Goal: Task Accomplishment & Management: Manage account settings

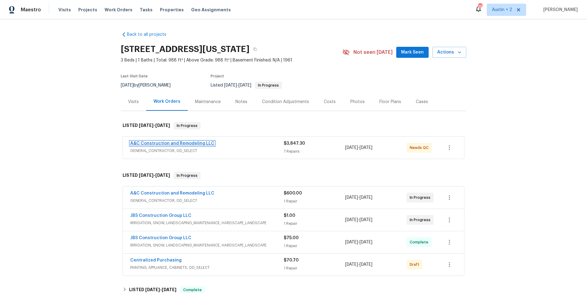
click at [186, 144] on link "A&C Construction and Remodeling LLC" at bounding box center [172, 143] width 84 height 4
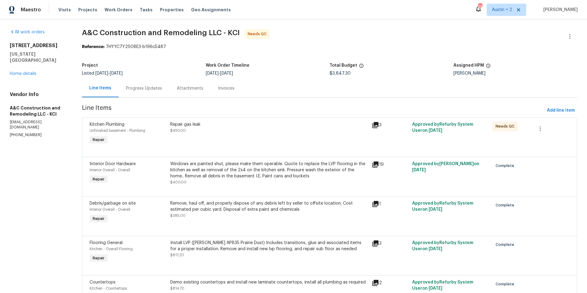
scroll to position [8, 0]
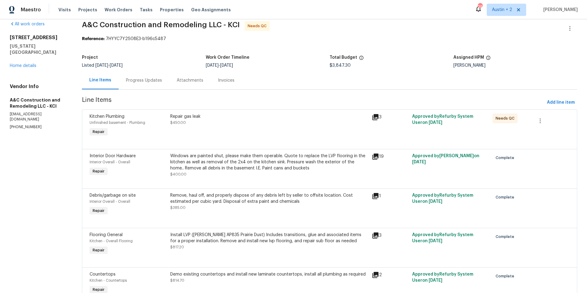
click at [374, 157] on icon at bounding box center [375, 156] width 7 height 7
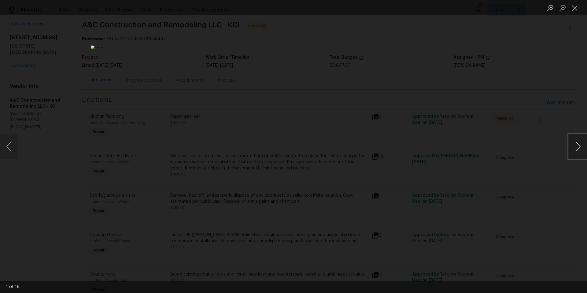
click at [575, 150] on button "Next image" at bounding box center [578, 146] width 18 height 24
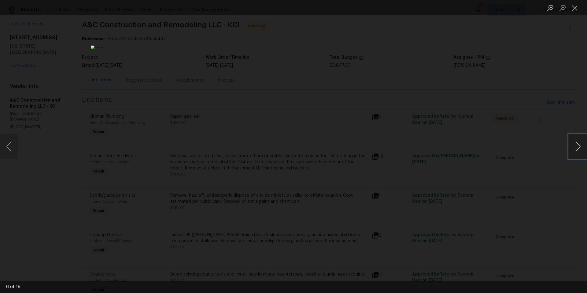
click at [575, 150] on button "Next image" at bounding box center [578, 146] width 18 height 24
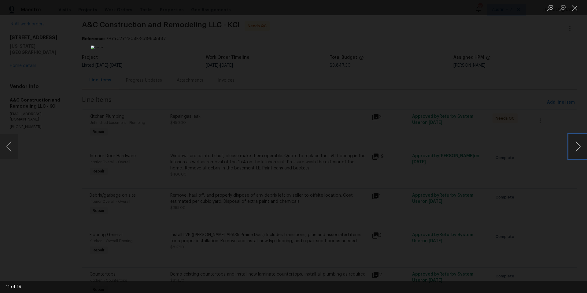
click at [575, 150] on button "Next image" at bounding box center [578, 146] width 18 height 24
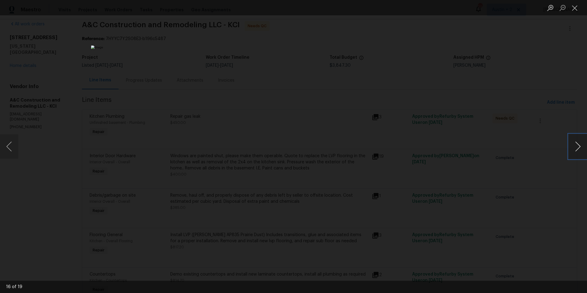
click at [575, 150] on button "Next image" at bounding box center [578, 146] width 18 height 24
click at [577, 9] on button "Close lightbox" at bounding box center [575, 7] width 12 height 11
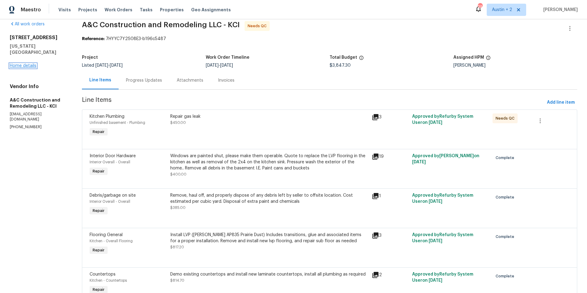
click at [28, 64] on link "Home details" at bounding box center [23, 66] width 27 height 4
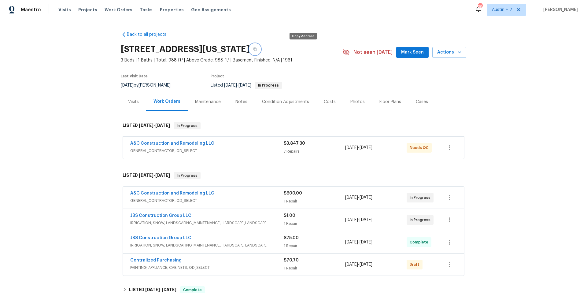
click at [257, 49] on icon "button" at bounding box center [255, 49] width 4 height 4
click at [81, 65] on div "Back to all projects [STREET_ADDRESS][US_STATE] 3 Beds | 1 Baths | Total: 988 f…" at bounding box center [293, 156] width 587 height 274
click at [496, 127] on div "Back to all projects [STREET_ADDRESS][US_STATE] 3 Beds | 1 Baths | Total: 988 f…" at bounding box center [293, 156] width 587 height 274
click at [31, 100] on div "Back to all projects [STREET_ADDRESS][US_STATE] 3 Beds | 1 Baths | Total: 988 f…" at bounding box center [293, 156] width 587 height 274
click at [256, 50] on icon "button" at bounding box center [254, 49] width 3 height 3
